Goal: Use online tool/utility: Utilize a website feature to perform a specific function

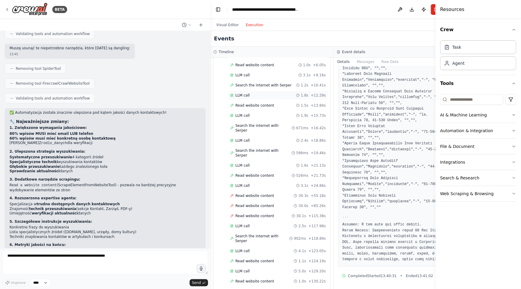
scroll to position [103, 0]
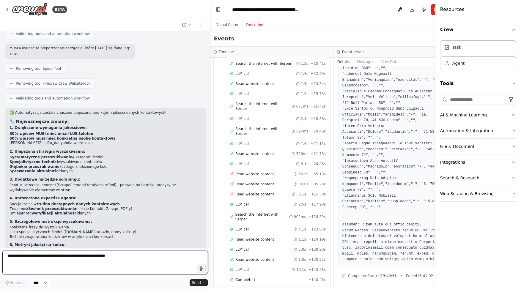
click at [65, 254] on textarea at bounding box center [105, 263] width 206 height 24
type textarea "**********"
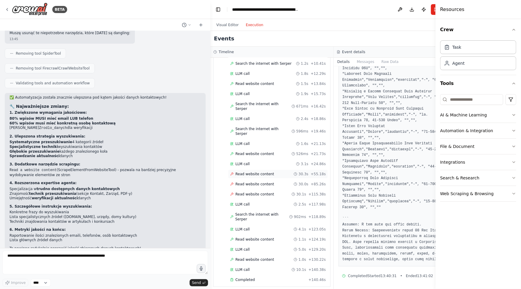
click at [260, 172] on span "Read website content" at bounding box center [254, 174] width 39 height 5
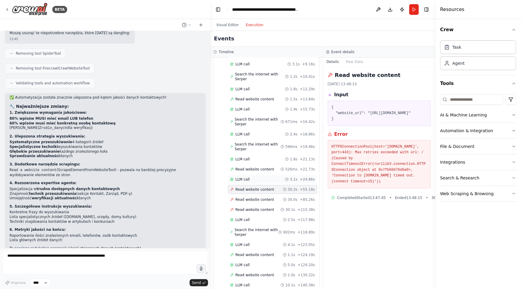
scroll to position [108, 0]
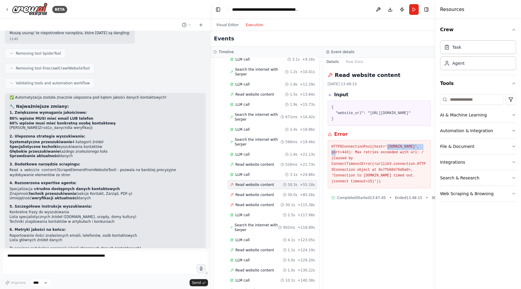
drag, startPoint x: 388, startPoint y: 152, endPoint x: 426, endPoint y: 151, distance: 38.6
click at [426, 151] on pre "HTTPSConnectionPool(host='krkgw.arimr.gov.pl', port=443): Max retries exceeded …" at bounding box center [378, 164] width 95 height 41
copy pre "krkgw.arimr.gov.pl"
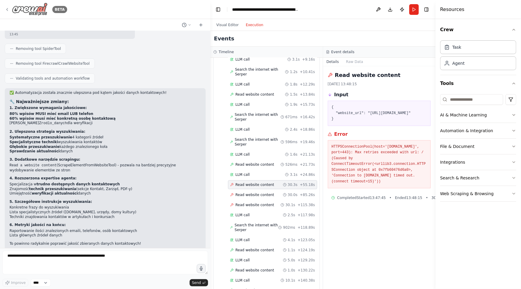
click at [11, 10] on div "BETA" at bounding box center [36, 9] width 62 height 13
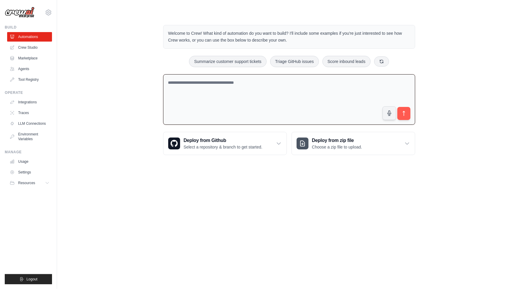
drag, startPoint x: 208, startPoint y: 86, endPoint x: 30, endPoint y: 50, distance: 181.1
click at [156, 50] on div "Welcome to Crew! What kind of automation do you want to build? I'll include som…" at bounding box center [289, 89] width 266 height 149
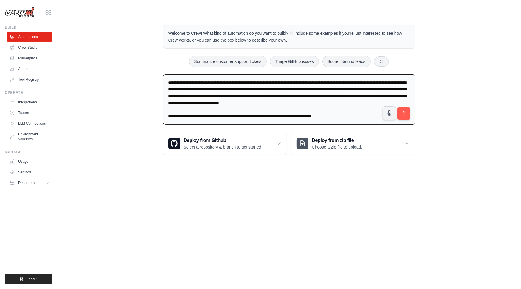
paste textarea
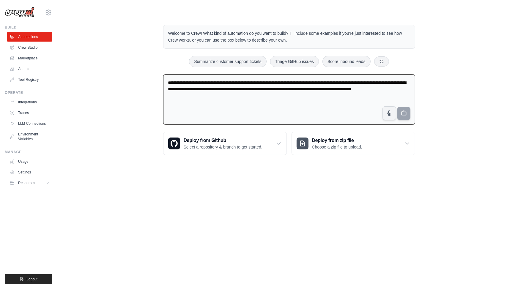
type textarea "**********"
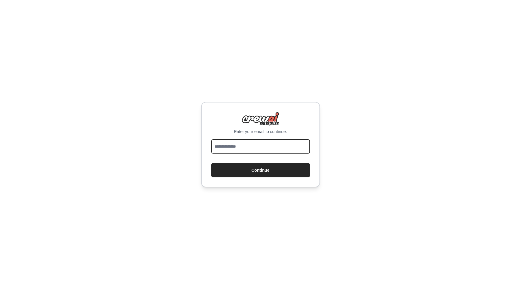
click at [237, 143] on input "email" at bounding box center [260, 146] width 99 height 14
type input "**********"
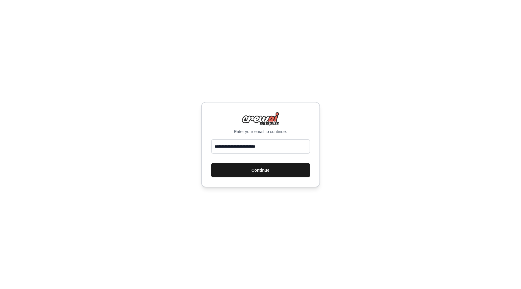
click at [272, 171] on button "Continue" at bounding box center [260, 170] width 99 height 14
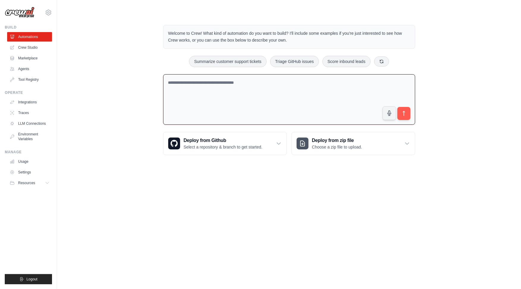
click at [260, 102] on textarea at bounding box center [289, 99] width 252 height 51
paste textarea "**********"
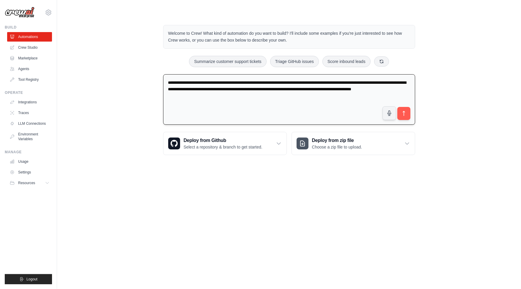
type textarea "**********"
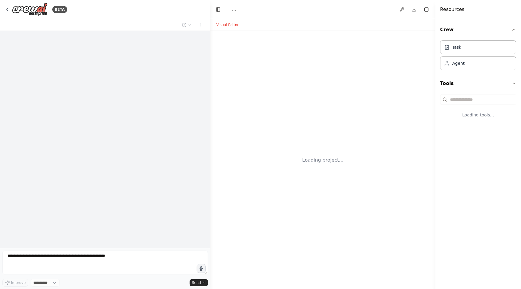
select select "****"
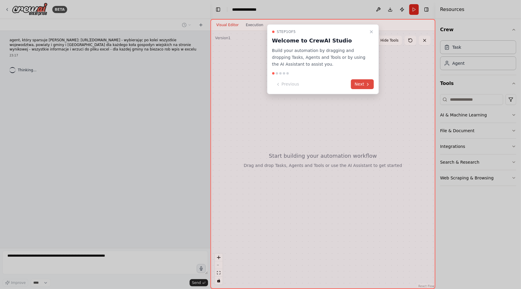
click at [371, 84] on button "Next" at bounding box center [362, 84] width 23 height 10
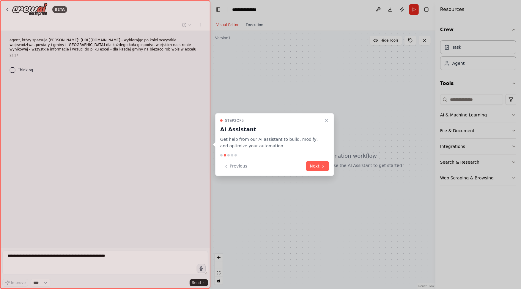
click at [370, 84] on div at bounding box center [260, 144] width 521 height 289
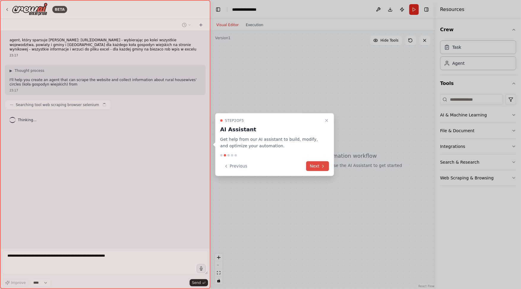
click at [317, 169] on button "Next" at bounding box center [317, 166] width 23 height 10
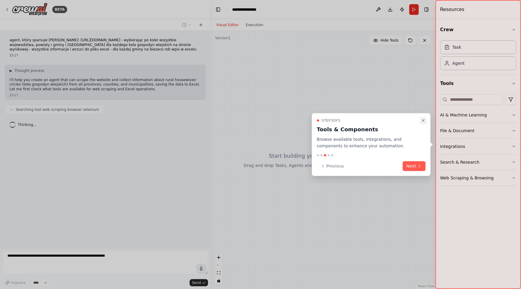
click at [424, 121] on icon "Close walkthrough" at bounding box center [423, 120] width 2 height 2
click at [426, 120] on button "Close walkthrough" at bounding box center [422, 120] width 7 height 7
click at [422, 123] on icon "Close walkthrough" at bounding box center [423, 120] width 5 height 5
click at [424, 120] on icon "Close walkthrough" at bounding box center [423, 120] width 5 height 5
click at [419, 121] on div "Step 3 of 5 Tools & Components Browse available tools, integrations, and compon…" at bounding box center [371, 133] width 109 height 31
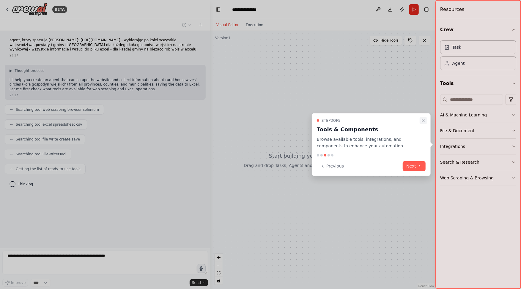
click at [422, 121] on icon "Close walkthrough" at bounding box center [423, 120] width 2 height 2
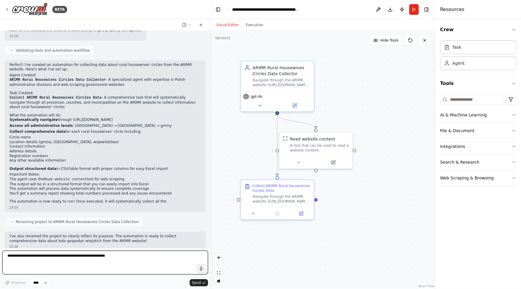
scroll to position [241, 0]
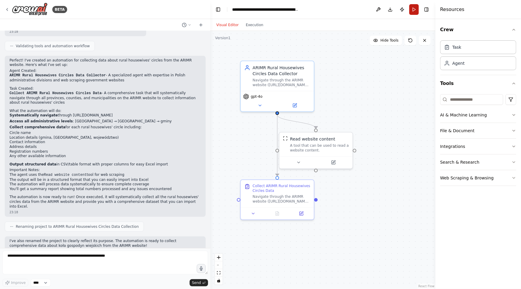
click at [412, 10] on button "Run" at bounding box center [414, 9] width 10 height 11
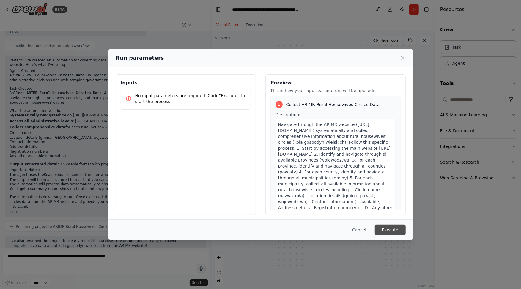
click at [389, 229] on button "Execute" at bounding box center [390, 230] width 31 height 11
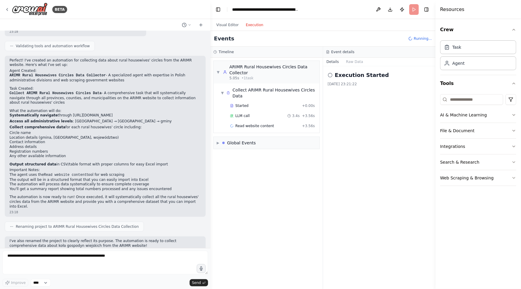
click at [259, 23] on button "Execution" at bounding box center [254, 24] width 25 height 7
click at [247, 106] on span "Started" at bounding box center [241, 105] width 13 height 5
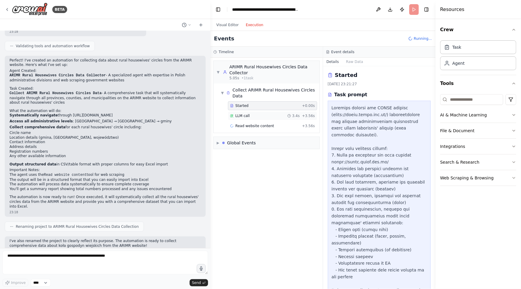
click at [247, 113] on span "LLM call" at bounding box center [242, 115] width 14 height 5
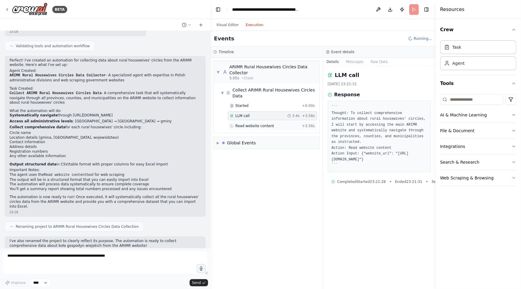
click at [248, 126] on span "Read website content" at bounding box center [254, 126] width 39 height 5
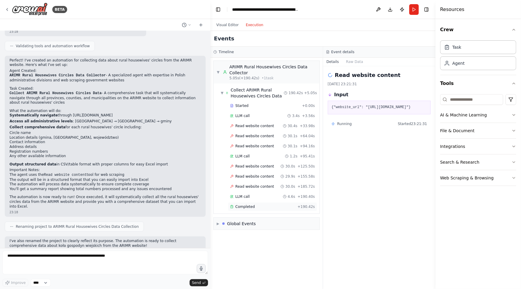
click at [254, 206] on div "Completed" at bounding box center [262, 206] width 65 height 5
